Goal: Task Accomplishment & Management: Manage account settings

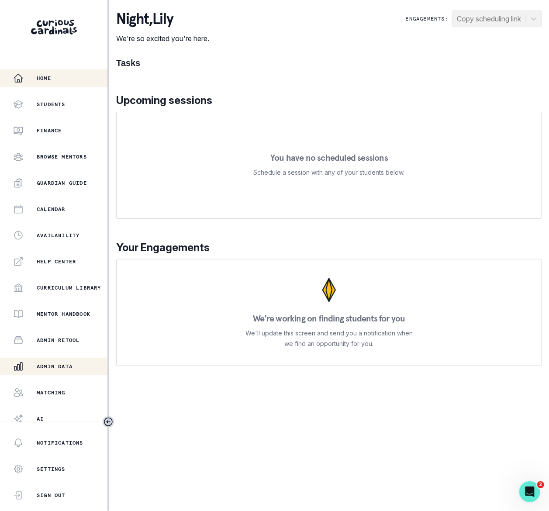
click at [51, 363] on p "Admin Data" at bounding box center [55, 366] width 36 height 7
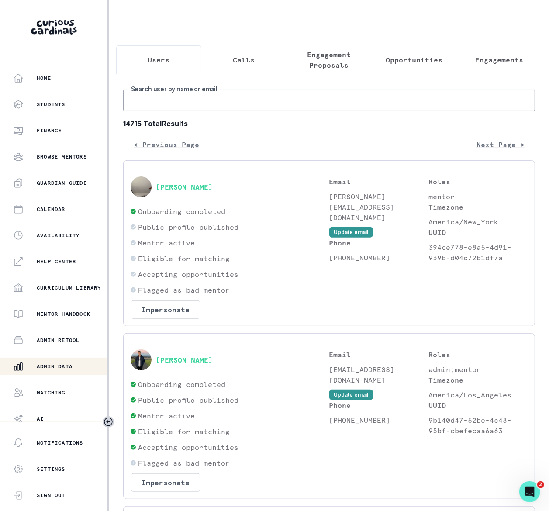
click at [165, 111] on input "Search user by name or email" at bounding box center [329, 100] width 412 height 22
type input "[PERSON_NAME]"
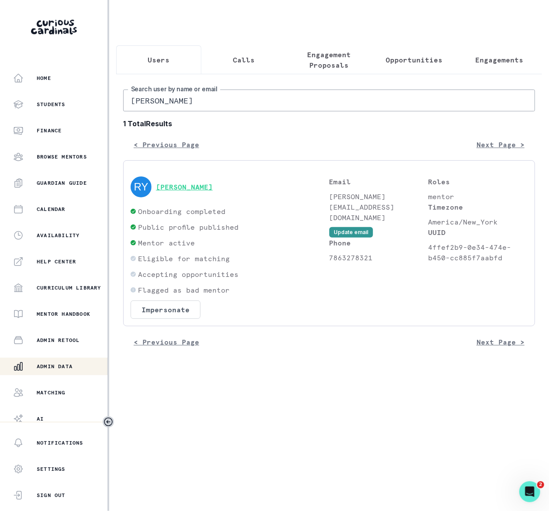
click at [191, 191] on button "[PERSON_NAME]" at bounding box center [184, 186] width 57 height 9
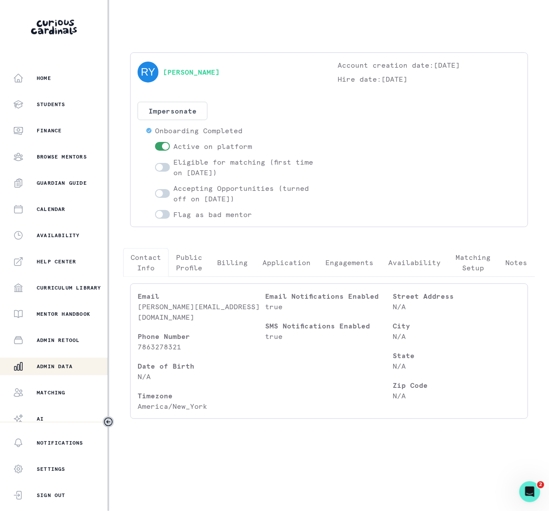
click at [357, 263] on p "Engagements" at bounding box center [349, 262] width 48 height 10
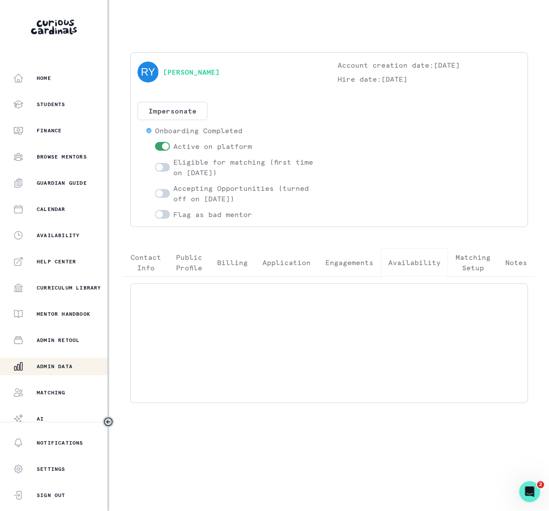
click at [411, 264] on p "Availability" at bounding box center [414, 262] width 52 height 10
click at [352, 261] on p "Engagements" at bounding box center [349, 262] width 48 height 10
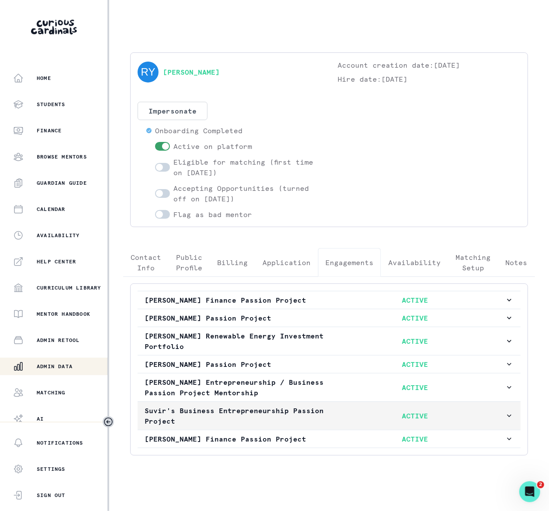
click at [504, 418] on icon "button" at bounding box center [508, 415] width 9 height 9
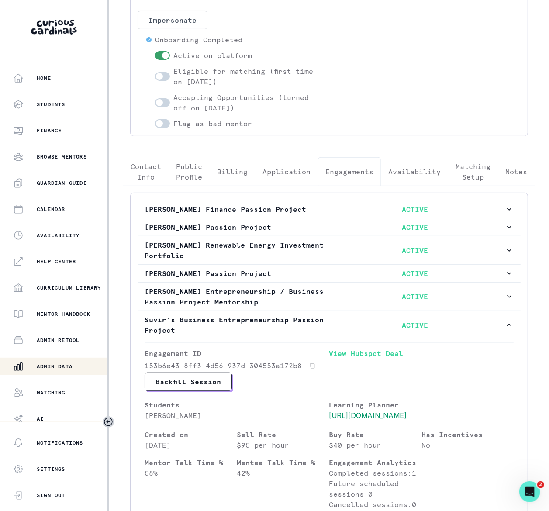
scroll to position [192, 0]
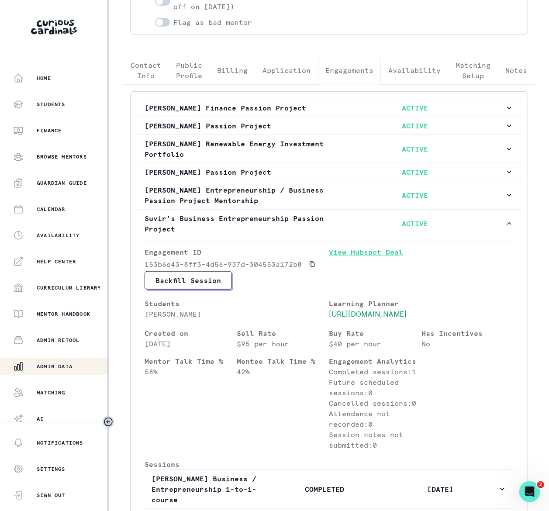
click at [350, 254] on link "View Hubspot Deal" at bounding box center [421, 259] width 185 height 24
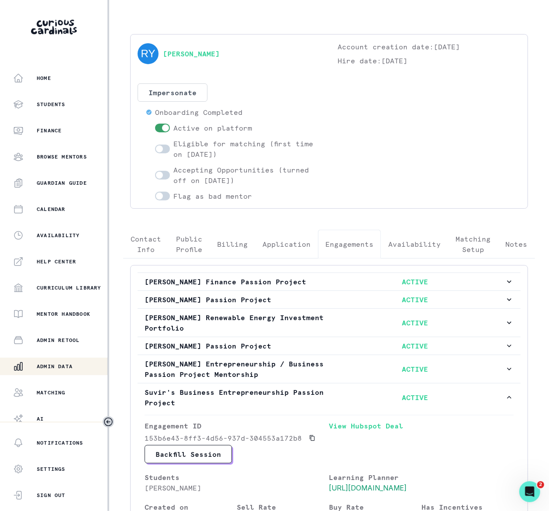
scroll to position [0, 0]
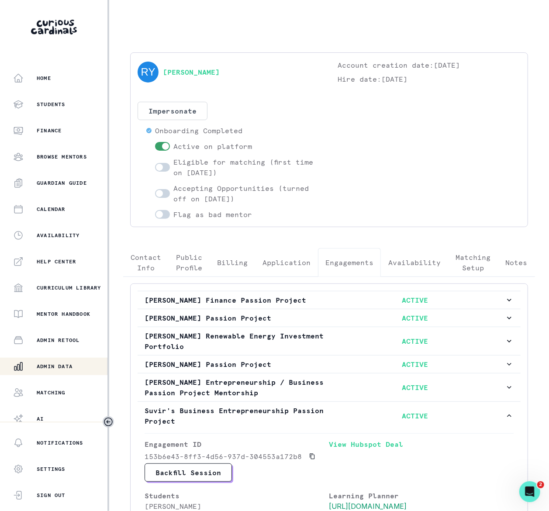
click at [35, 367] on div "Admin Data" at bounding box center [60, 366] width 94 height 10
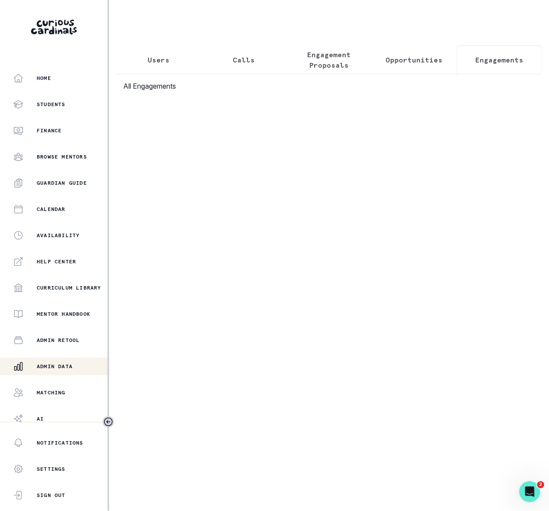
click at [475, 57] on p "Engagements" at bounding box center [499, 60] width 48 height 10
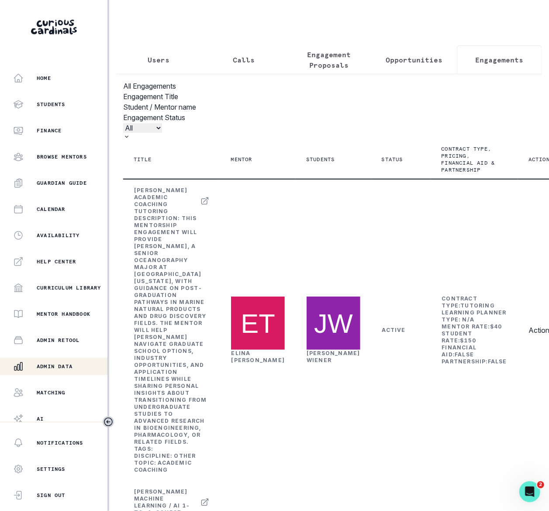
click at [304, 112] on input "Engagement Title" at bounding box center [250, 107] width 108 height 10
type input "[PERSON_NAME]"
click button "submit" at bounding box center [0, 0] width 0 height 0
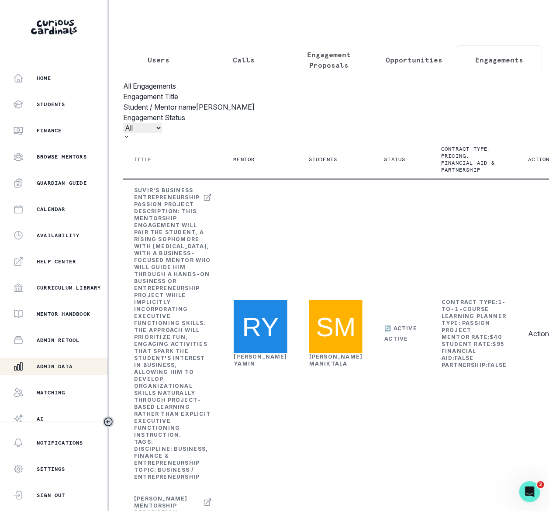
scroll to position [0, 242]
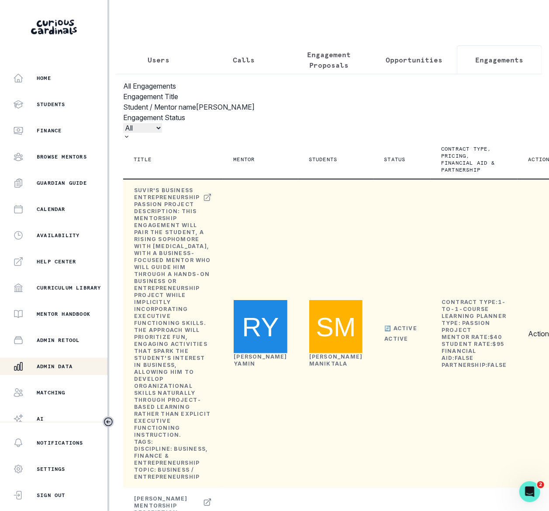
click at [548, 329] on icon "row menu" at bounding box center [559, 332] width 7 height 7
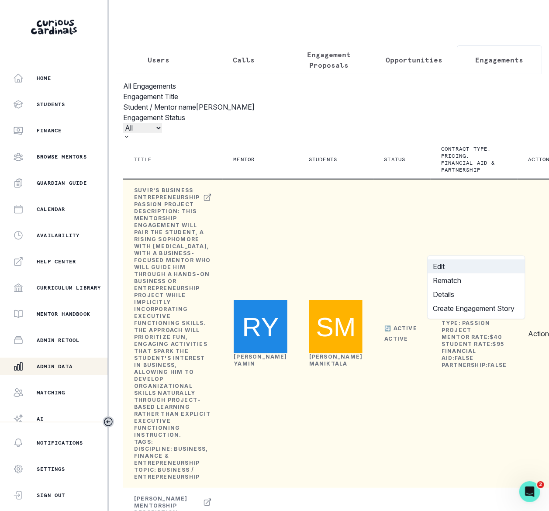
click at [453, 264] on button "Edit" at bounding box center [476, 266] width 97 height 14
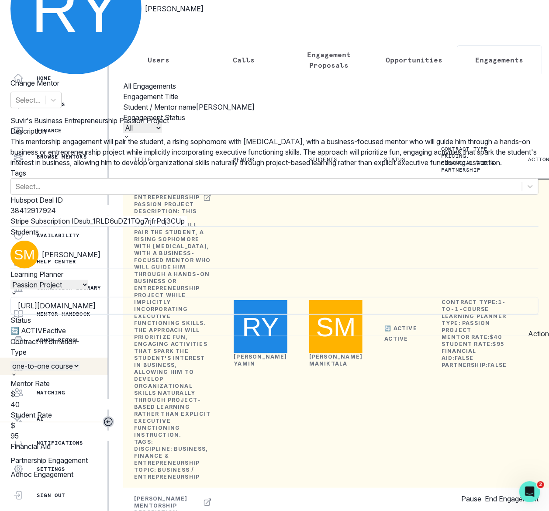
scroll to position [271, 0]
click at [484, 493] on button "End Engagement" at bounding box center [511, 498] width 54 height 10
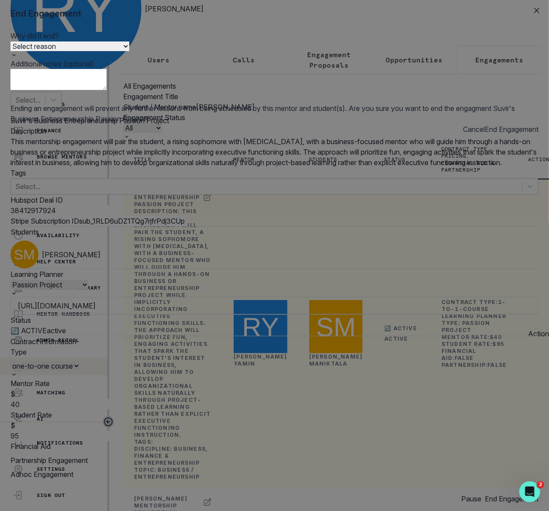
select select "Ended by customer"
click at [106, 90] on textarea at bounding box center [58, 79] width 96 height 21
paste textarea "[PERSON_NAME] Customer • a day ago Hi! I just completed my seasonal update and …"
drag, startPoint x: 199, startPoint y: 131, endPoint x: 166, endPoint y: 130, distance: 33.2
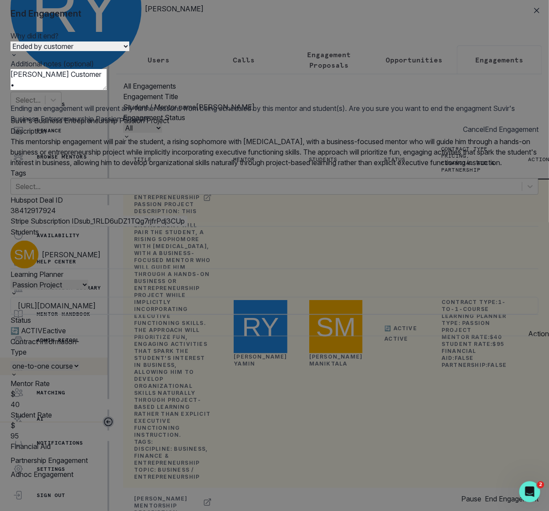
click at [106, 90] on textarea "[PERSON_NAME] Customer • a day ago Hi! I just completed my seasonal update and …" at bounding box center [58, 79] width 96 height 21
click at [106, 90] on textarea "[PERSON_NAME] Customer • Hi! I just completed my seasonal update and noted that…" at bounding box center [58, 79] width 96 height 21
type textarea "[PERSON_NAME] Customer Hi! I just completed my seasonal update and noted that […"
click at [484, 134] on button "End Engagement" at bounding box center [511, 129] width 54 height 10
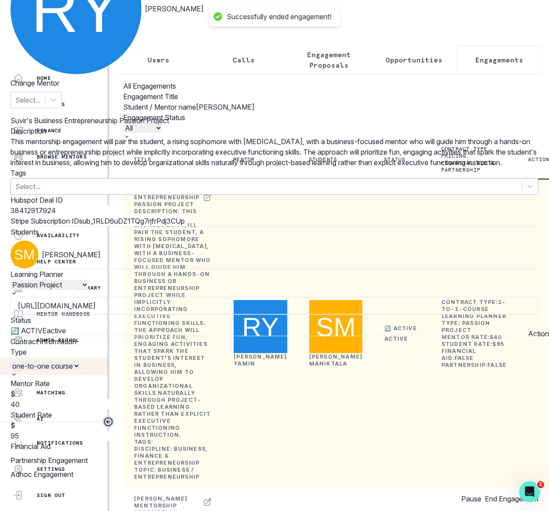
scroll to position [28, 0]
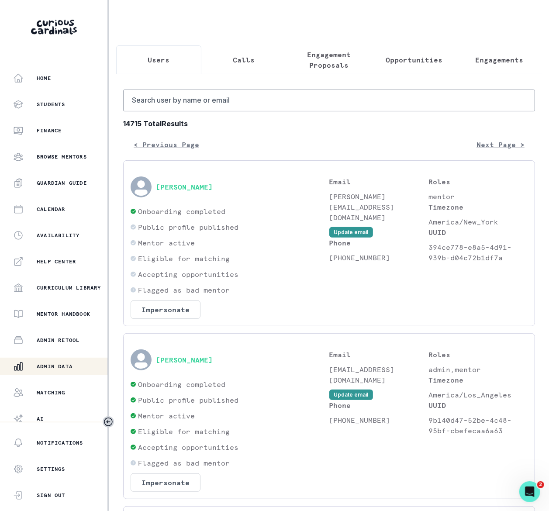
click at [165, 63] on p "Users" at bounding box center [159, 60] width 22 height 10
click at [151, 110] on input "Search user by name or email" at bounding box center [329, 100] width 412 height 22
type input "[PERSON_NAME]"
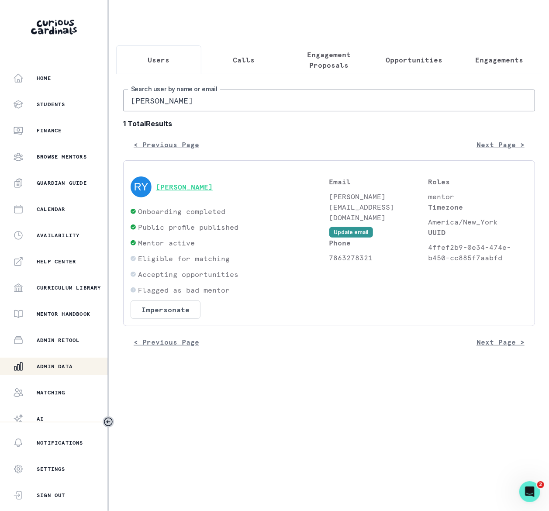
click at [189, 191] on button "[PERSON_NAME]" at bounding box center [184, 186] width 57 height 9
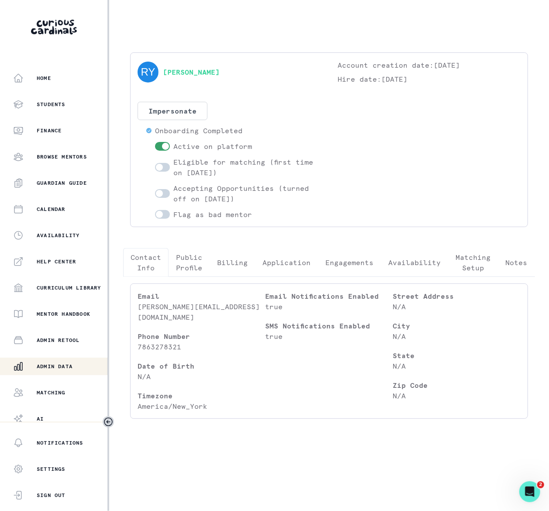
click at [165, 168] on span at bounding box center [162, 167] width 15 height 9
click at [155, 163] on input "checkbox" at bounding box center [154, 162] width 0 height 0
checkbox input "true"
click at [165, 193] on span at bounding box center [162, 193] width 15 height 9
click at [155, 189] on input "checkbox" at bounding box center [154, 189] width 0 height 0
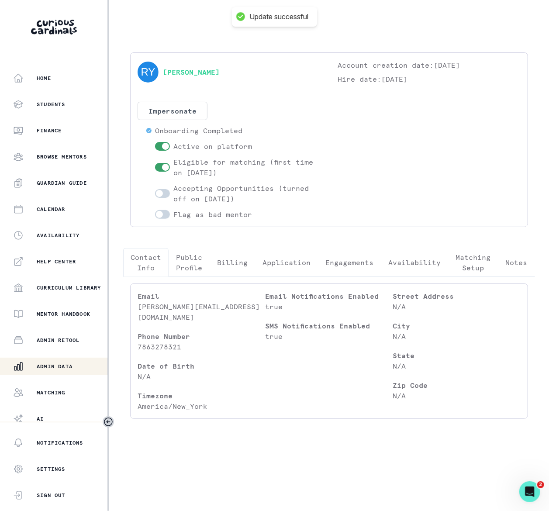
checkbox input "true"
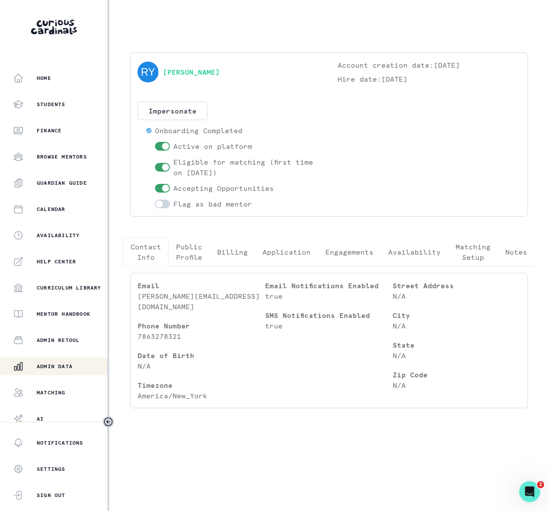
click at [80, 365] on div "Admin Data" at bounding box center [60, 366] width 94 height 10
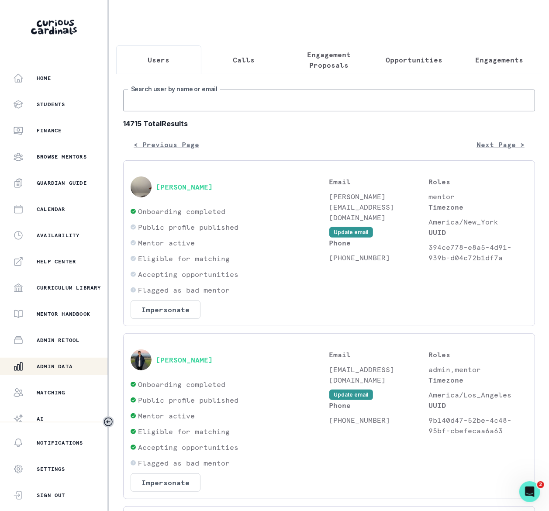
click at [156, 107] on input "Search user by name or email" at bounding box center [329, 100] width 412 height 22
type input "[PERSON_NAME]"
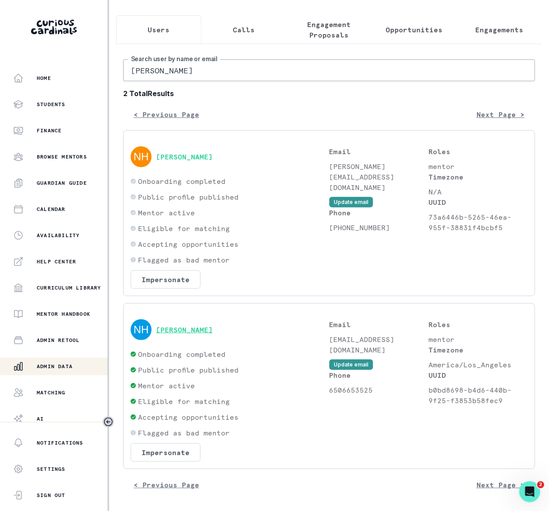
click at [189, 327] on button "[PERSON_NAME]" at bounding box center [184, 329] width 57 height 9
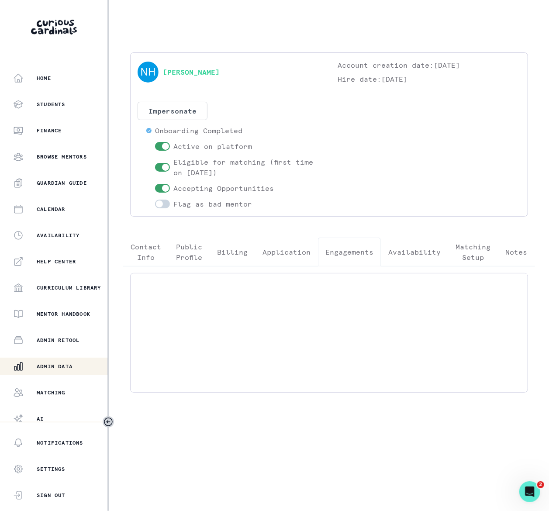
click at [357, 250] on p "Engagements" at bounding box center [349, 252] width 48 height 10
click at [68, 363] on p "Admin Data" at bounding box center [55, 366] width 36 height 7
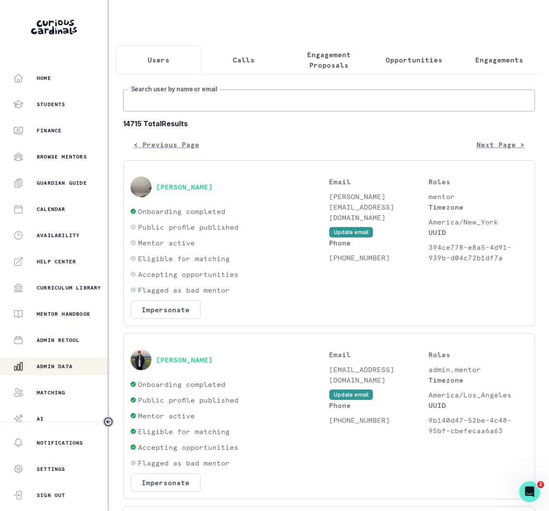
click at [167, 111] on input "Search user by name or email" at bounding box center [329, 100] width 412 height 22
type input "[PERSON_NAME]"
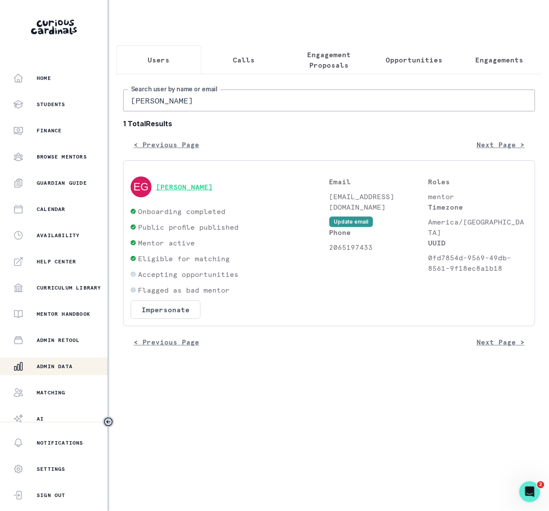
click at [190, 191] on button "[PERSON_NAME]" at bounding box center [184, 186] width 57 height 9
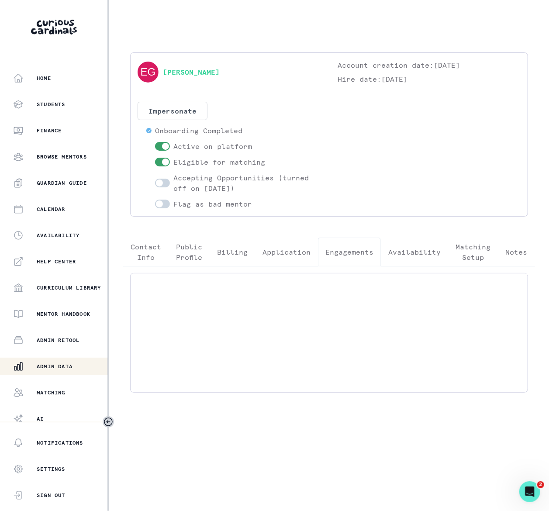
click at [351, 250] on p "Engagements" at bounding box center [349, 252] width 48 height 10
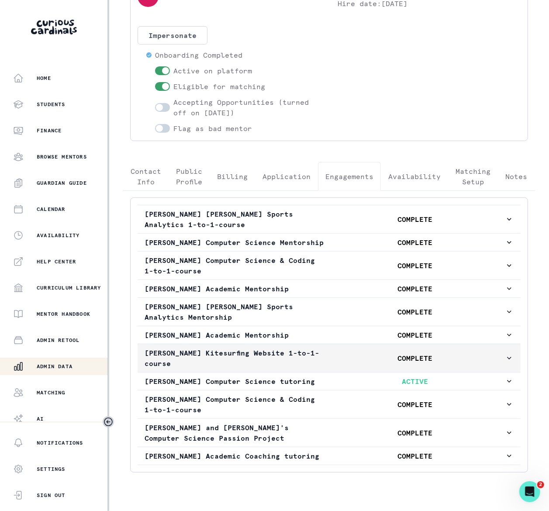
scroll to position [124, 0]
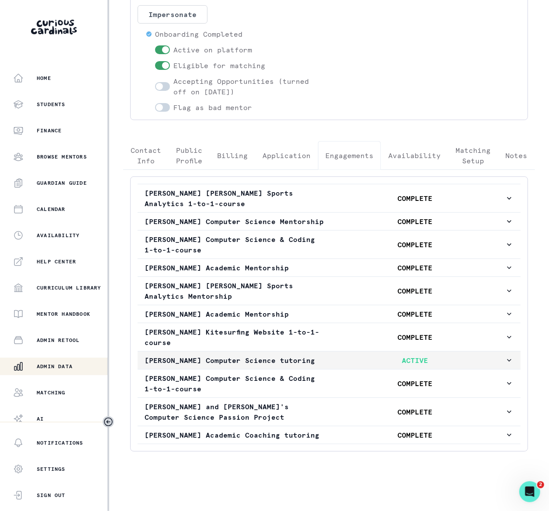
click at [504, 356] on icon "button" at bounding box center [508, 360] width 9 height 9
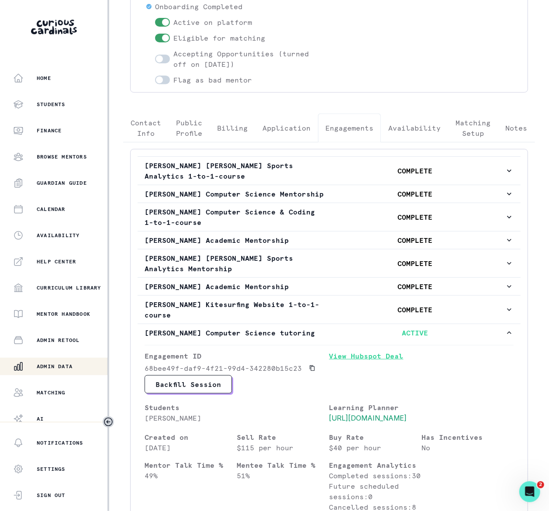
click at [368, 374] on link "View Hubspot Deal" at bounding box center [421, 362] width 185 height 24
drag, startPoint x: 56, startPoint y: 366, endPoint x: 63, endPoint y: 360, distance: 9.3
click at [56, 366] on p "Admin Data" at bounding box center [55, 366] width 36 height 7
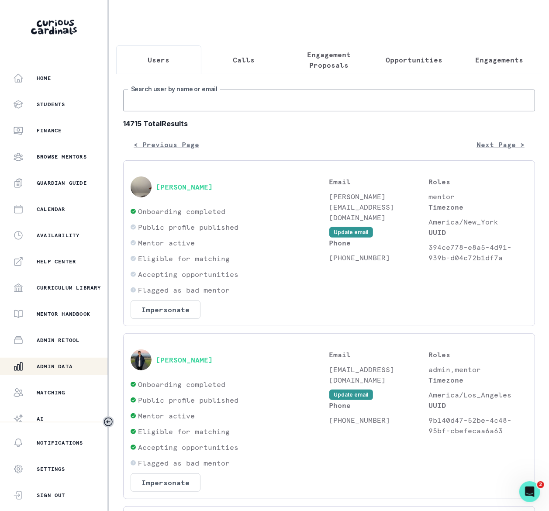
click at [170, 111] on input "Search user by name or email" at bounding box center [329, 100] width 412 height 22
type input "[PERSON_NAME]"
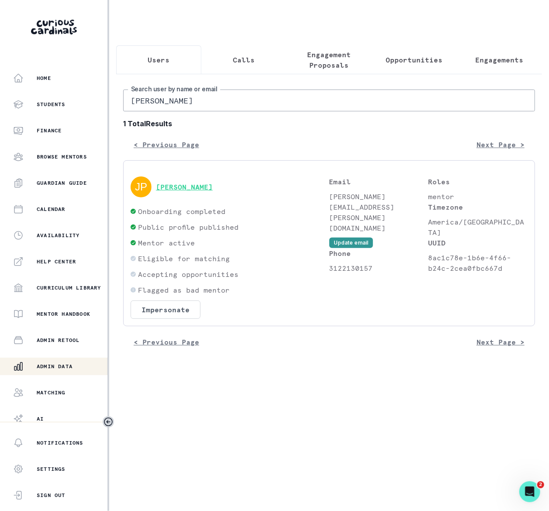
click at [178, 191] on button "[PERSON_NAME]" at bounding box center [184, 186] width 57 height 9
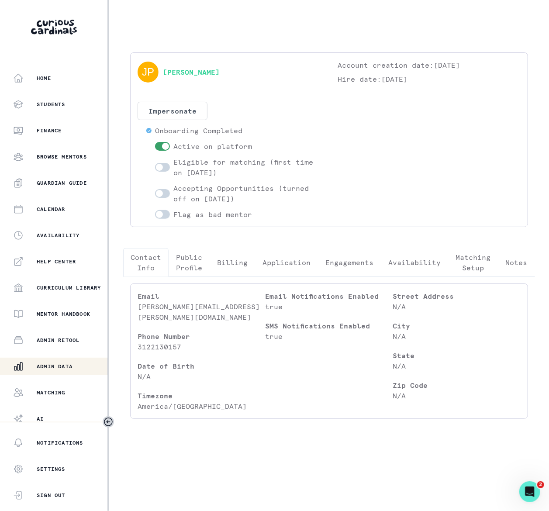
click at [346, 262] on p "Engagements" at bounding box center [349, 262] width 48 height 10
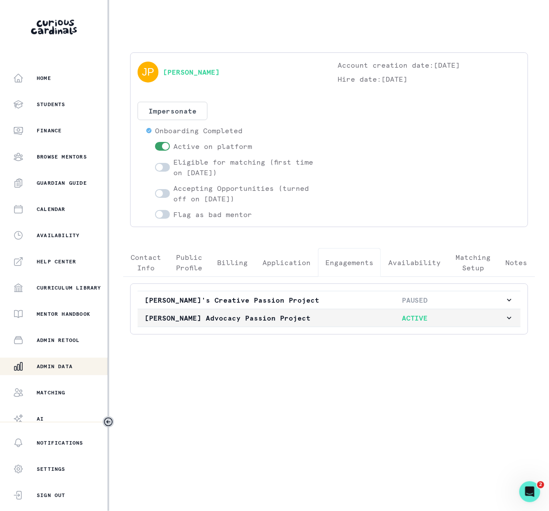
click at [511, 321] on icon "button" at bounding box center [508, 317] width 9 height 9
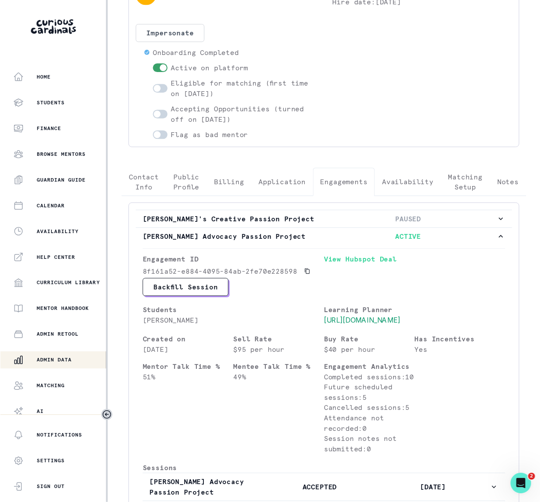
scroll to position [157, 0]
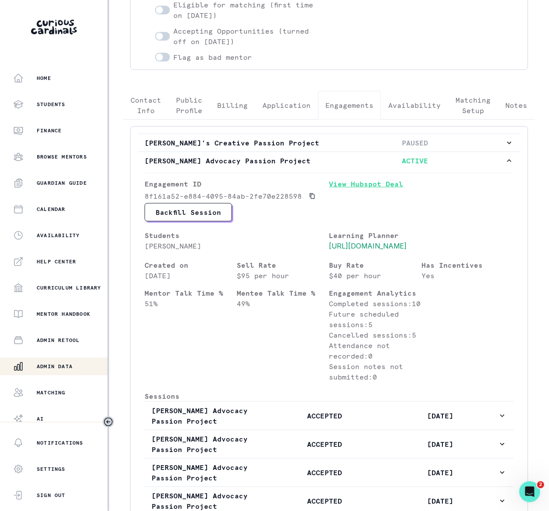
click at [349, 187] on link "View Hubspot Deal" at bounding box center [421, 190] width 185 height 24
click at [71, 362] on div "Admin Data" at bounding box center [60, 366] width 94 height 10
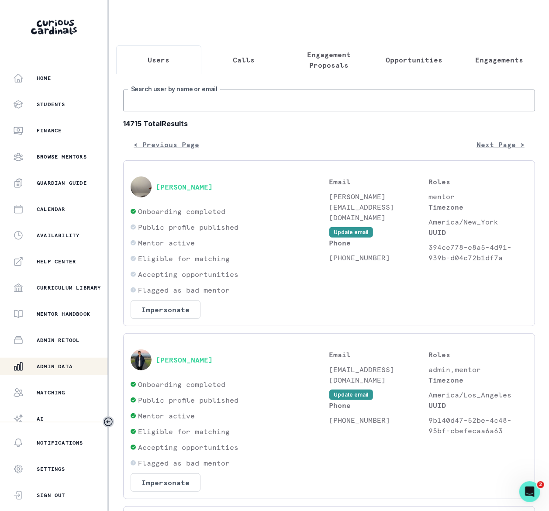
click at [180, 107] on input "Search user by name or email" at bounding box center [329, 100] width 412 height 22
type input "[PERSON_NAME]"
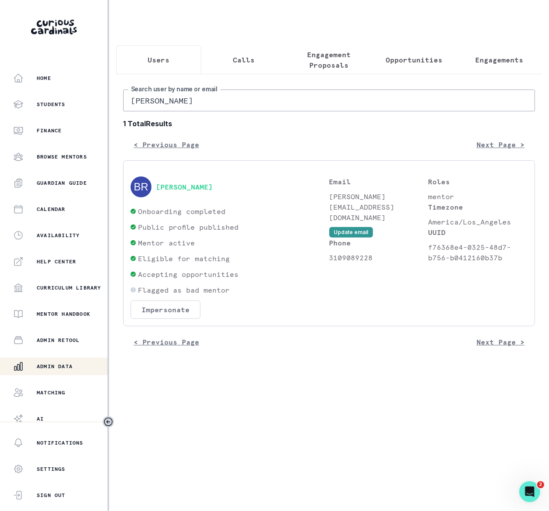
click at [171, 315] on button "Impersonate" at bounding box center [165, 309] width 70 height 18
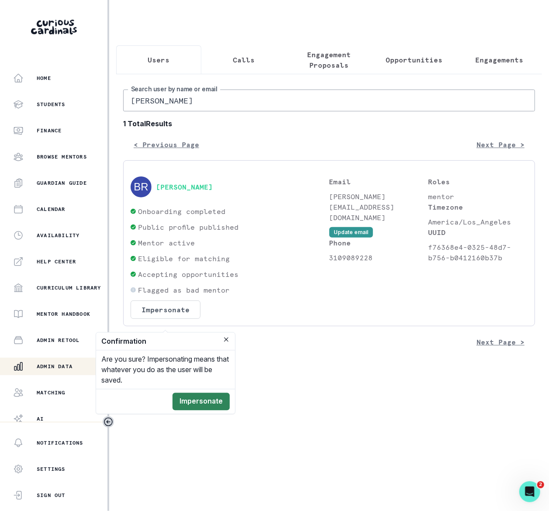
click at [199, 399] on button "Impersonate" at bounding box center [200, 401] width 57 height 17
